Goal: Task Accomplishment & Management: Complete application form

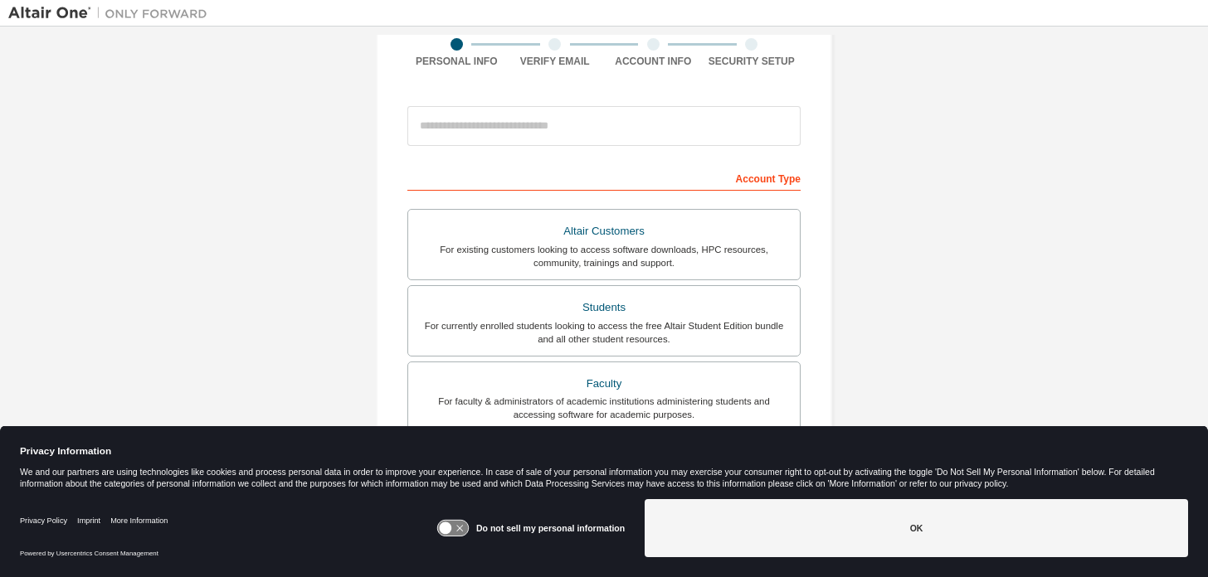
scroll to position [135, 0]
click at [515, 331] on div "For currently enrolled students looking to access the free Altair Student Editi…" at bounding box center [604, 332] width 372 height 27
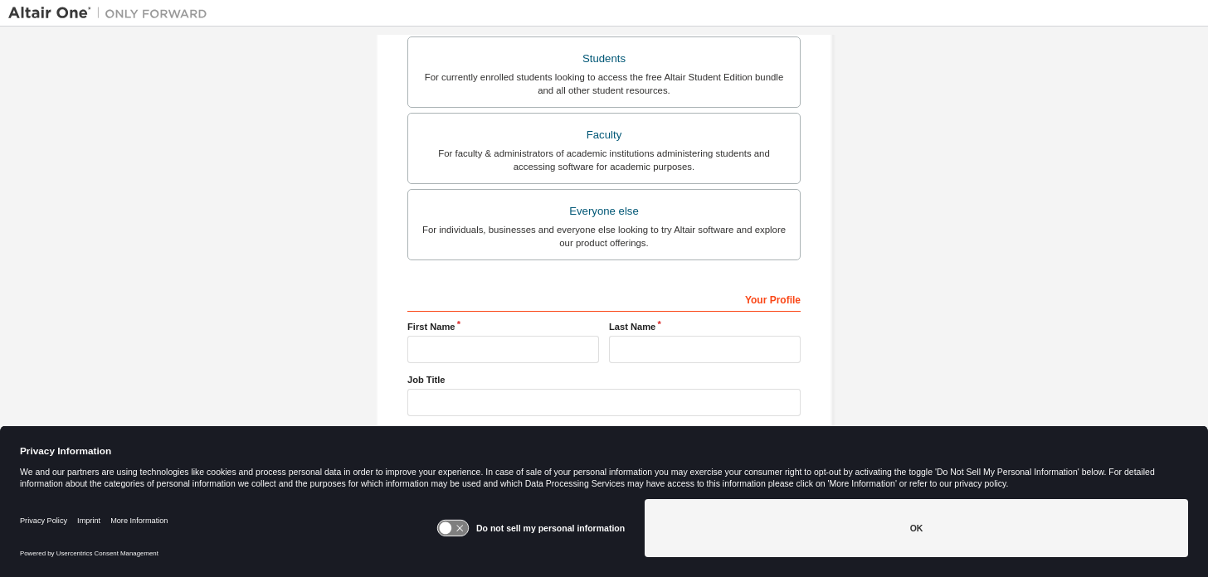
scroll to position [431, 0]
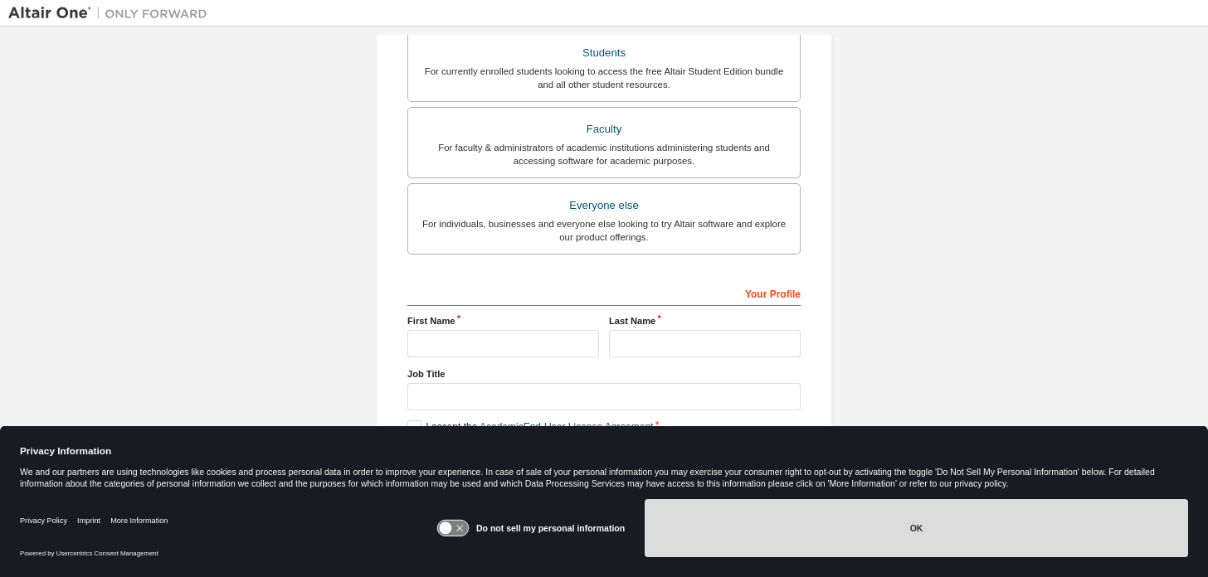
click at [723, 528] on button "OK" at bounding box center [915, 528] width 543 height 58
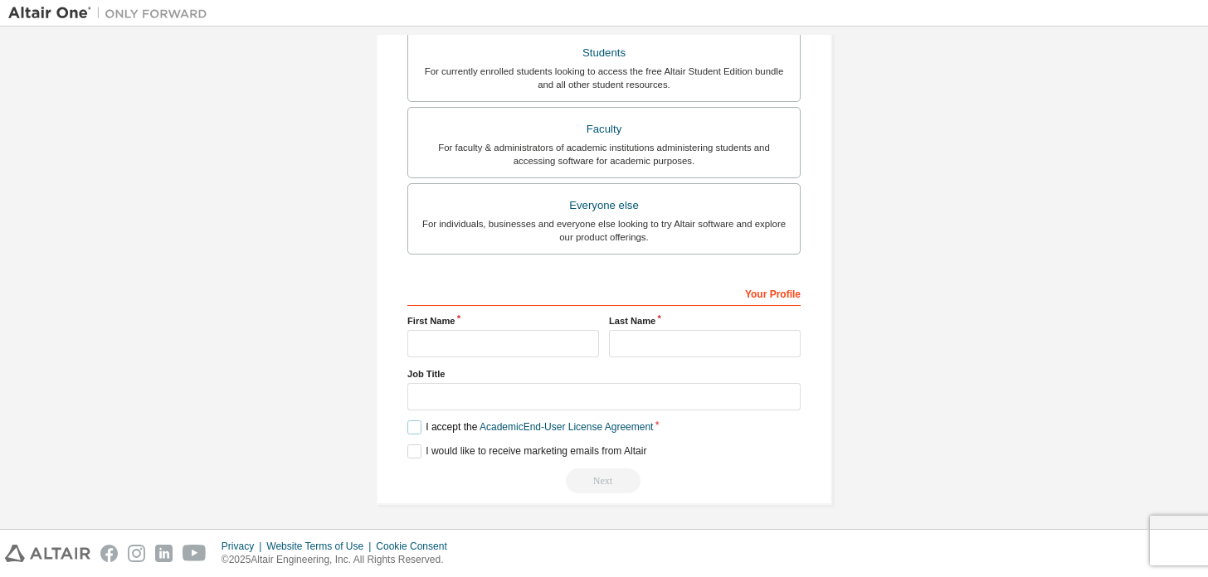
click at [408, 421] on label "I accept the Academic End-User License Agreement" at bounding box center [530, 428] width 246 height 14
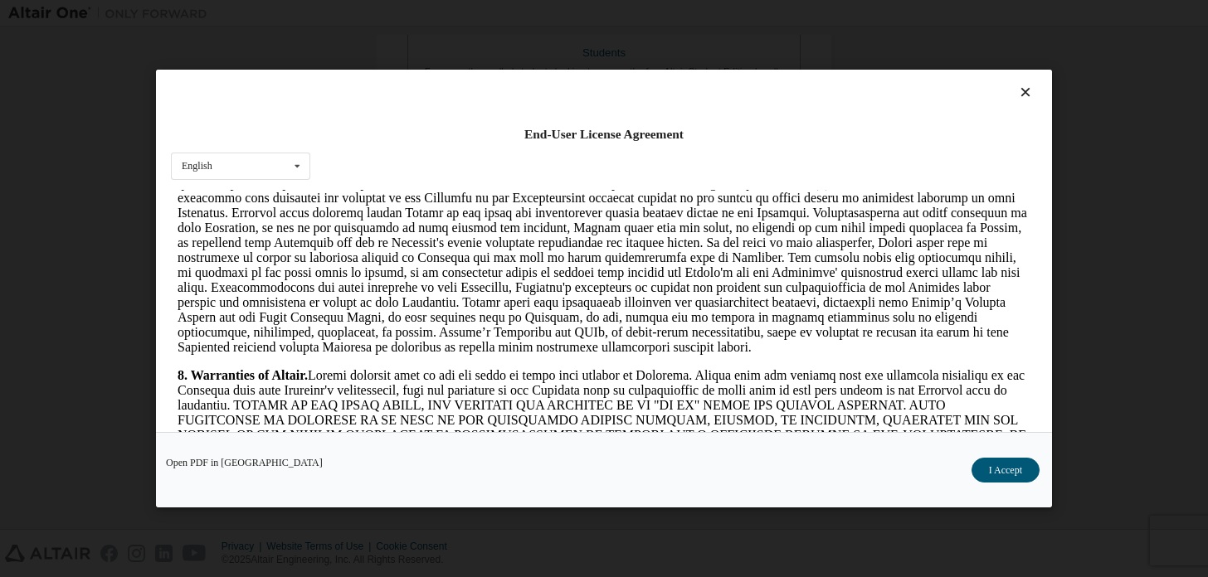
scroll to position [1688, 0]
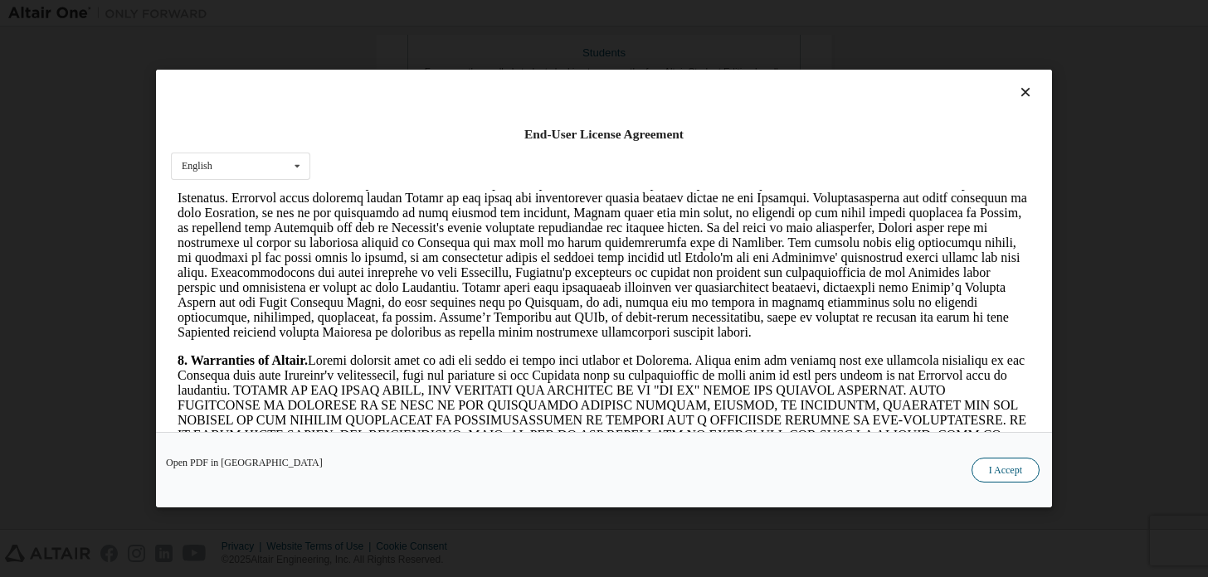
click at [986, 467] on button "I Accept" at bounding box center [1005, 470] width 68 height 25
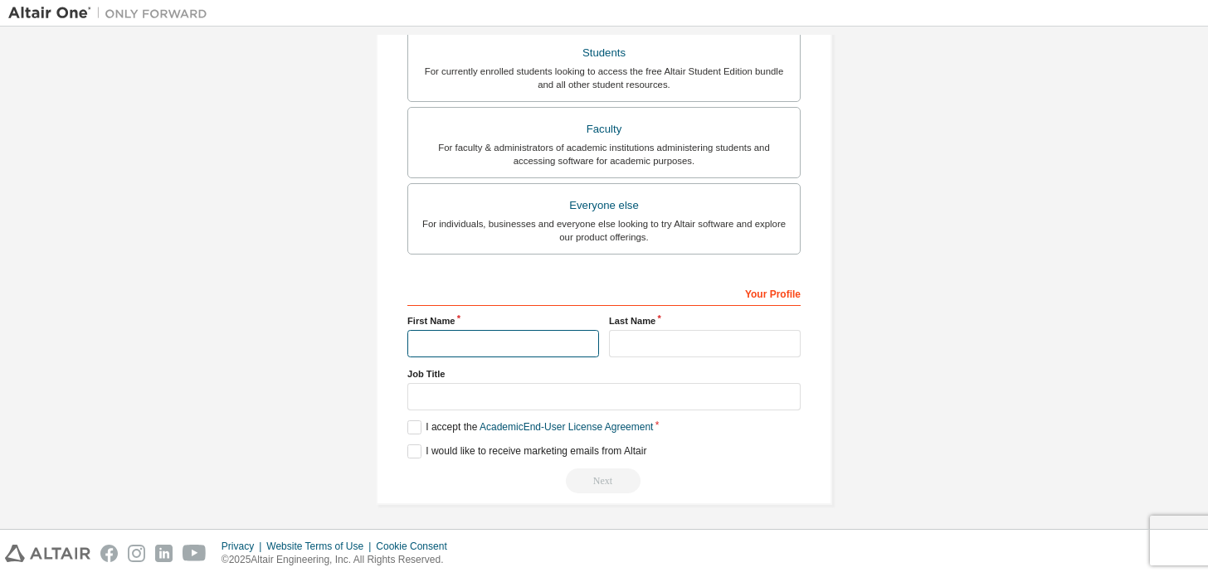
click at [545, 338] on input "text" at bounding box center [503, 343] width 192 height 27
type input "******"
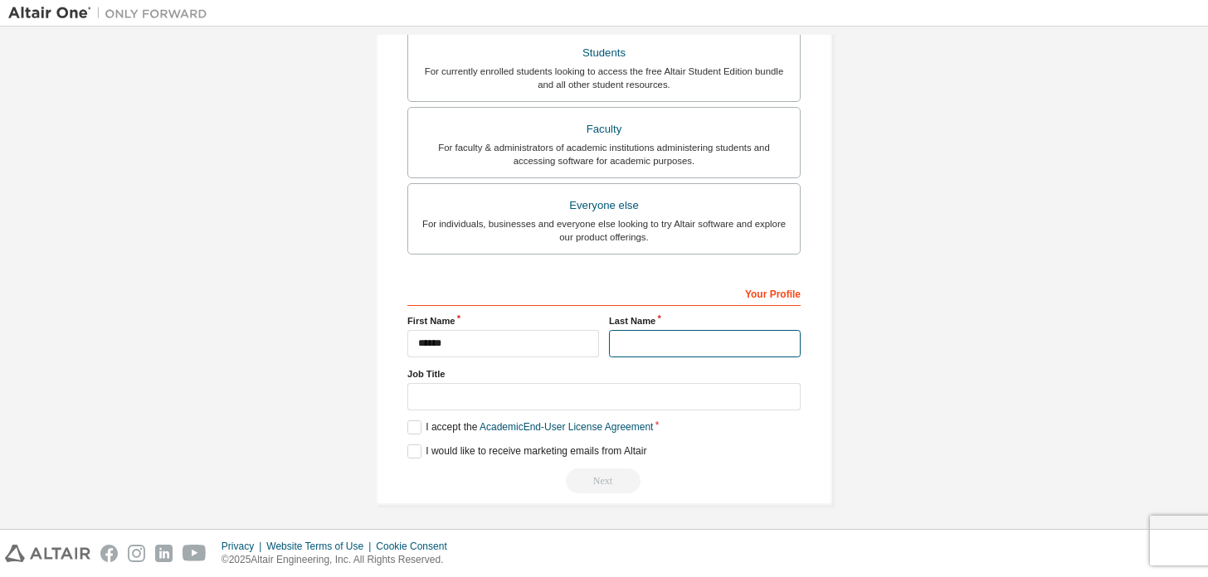
click at [706, 341] on input "text" at bounding box center [705, 343] width 192 height 27
type input "*****"
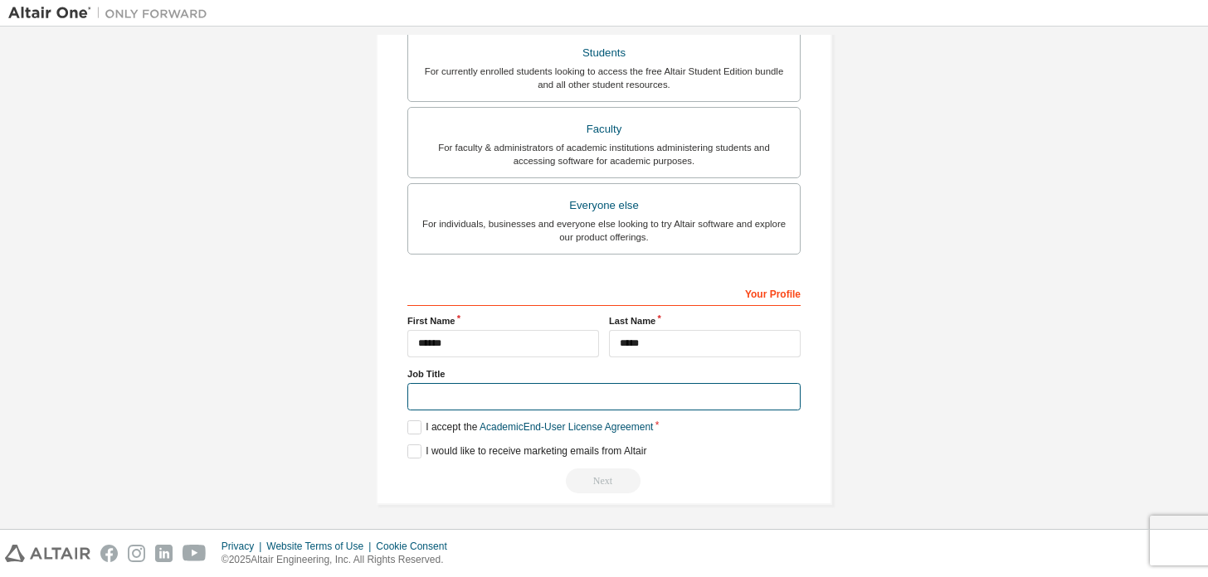
click at [584, 395] on input "text" at bounding box center [603, 396] width 393 height 27
click at [404, 449] on div "Create an Altair One Account For Free Trials, Licenses, Downloads, Learning & D…" at bounding box center [604, 64] width 456 height 882
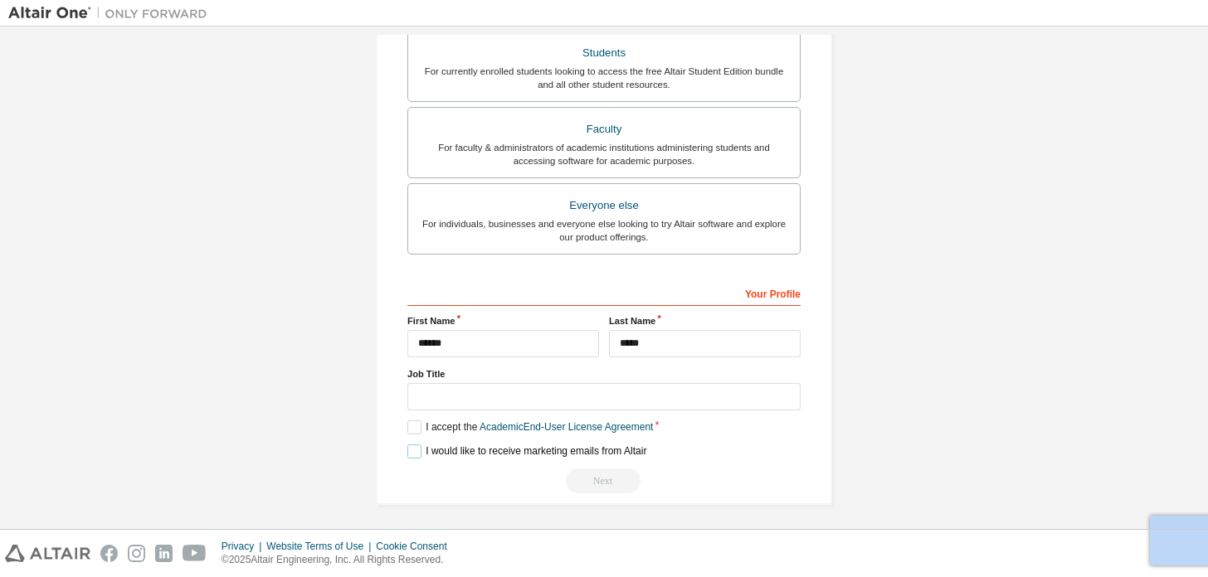
click at [407, 449] on label "I would like to receive marketing emails from Altair" at bounding box center [526, 452] width 239 height 14
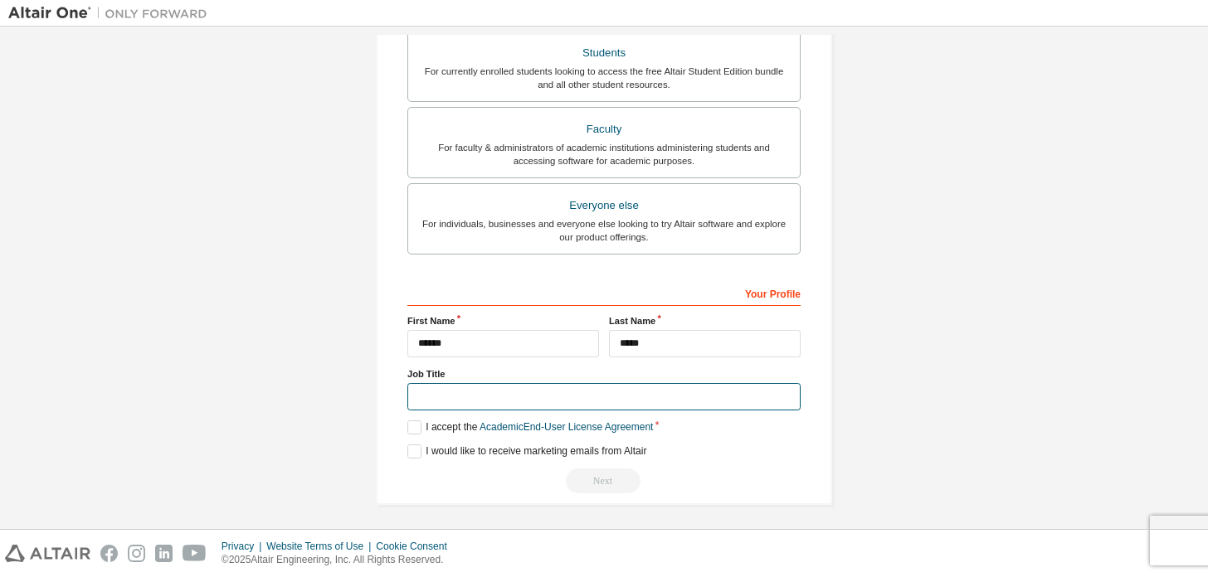
click at [427, 399] on input "text" at bounding box center [603, 396] width 393 height 27
click at [342, 384] on div "Create an Altair One Account For Free Trials, Licenses, Downloads, Learning & D…" at bounding box center [603, 65] width 1191 height 922
click at [439, 395] on input "****" at bounding box center [603, 396] width 393 height 27
type input "*"
click at [474, 450] on label "I would like to receive marketing emails from Altair" at bounding box center [526, 452] width 239 height 14
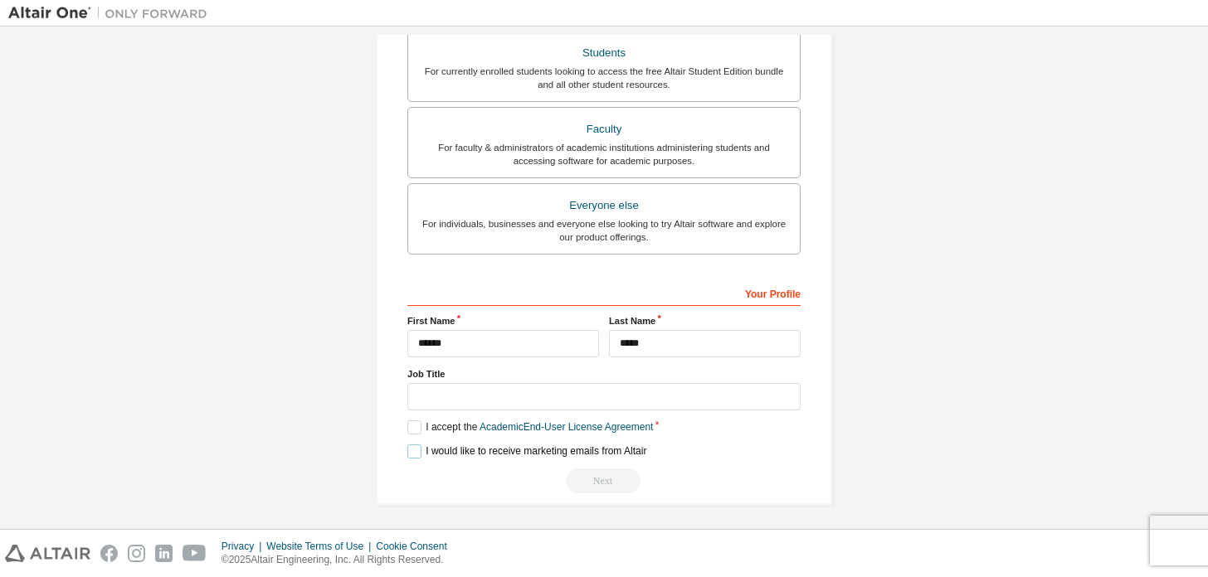
click at [528, 447] on label "I would like to receive marketing emails from Altair" at bounding box center [526, 452] width 239 height 14
click at [579, 474] on div "Next" at bounding box center [603, 481] width 393 height 25
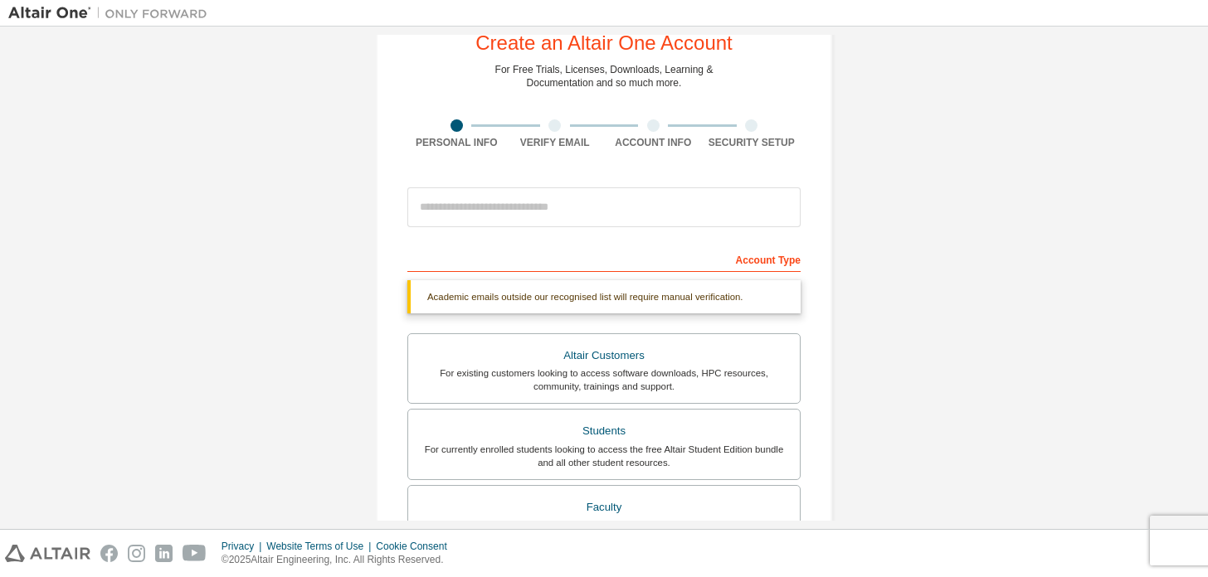
scroll to position [55, 0]
click at [573, 202] on input "email" at bounding box center [603, 206] width 393 height 40
type input "**********"
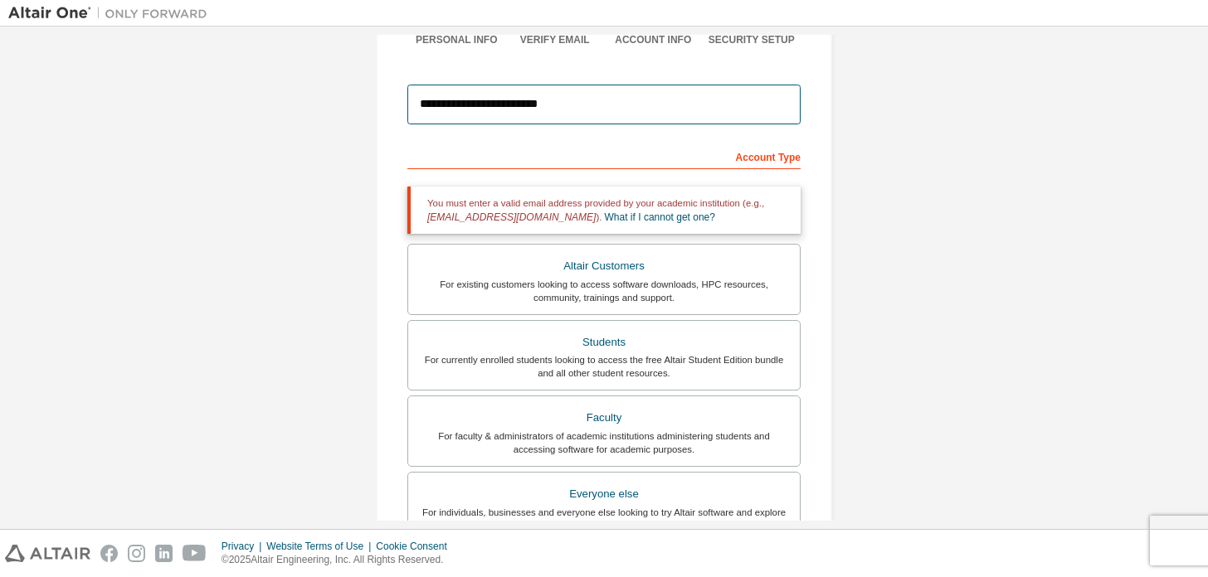
scroll to position [149, 0]
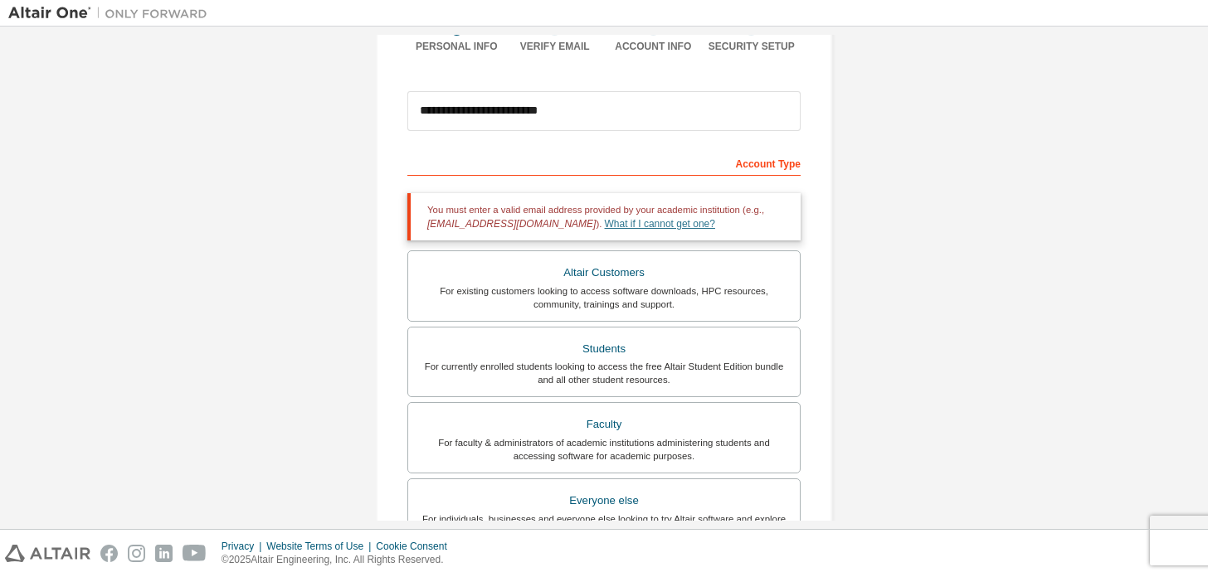
click at [605, 221] on link "What if I cannot get one?" at bounding box center [660, 224] width 110 height 12
